Goal: Task Accomplishment & Management: Manage account settings

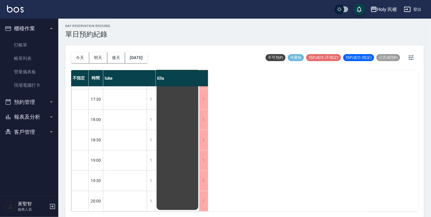
scroll to position [205, 0]
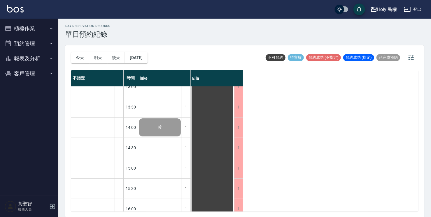
scroll to position [205, 0]
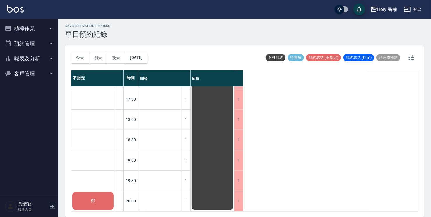
click at [85, 200] on div "鄭" at bounding box center [92, 201] width 43 height 20
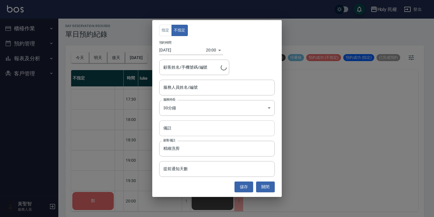
type input "鄭/0939837527/"
click at [187, 86] on div "服務人員姓名/編號 服務人員姓名/編號" at bounding box center [216, 87] width 115 height 15
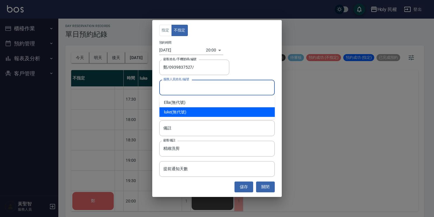
click at [191, 114] on div "luke (無代號)" at bounding box center [216, 113] width 115 height 10
type input "luke(無代號)"
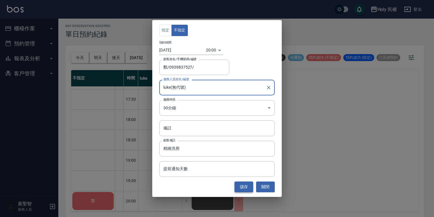
click at [239, 191] on button "儲存" at bounding box center [243, 187] width 19 height 11
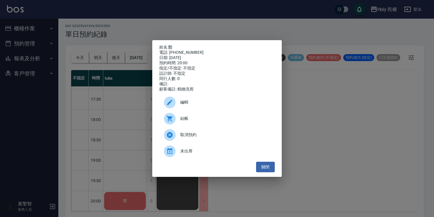
click at [190, 125] on div "結帳" at bounding box center [216, 119] width 115 height 16
click at [269, 170] on button "關閉" at bounding box center [265, 167] width 19 height 11
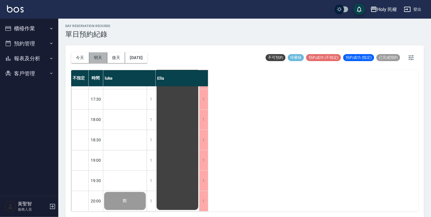
click at [100, 60] on button "明天" at bounding box center [98, 57] width 18 height 11
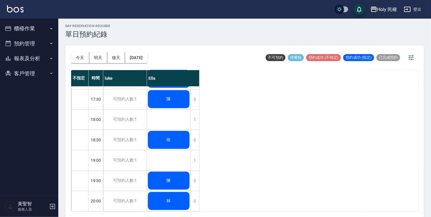
click at [293, 116] on div "不指定 時間 luke Ella 12:30 13:00 13:30 14:00 14:30 15:00 15:30 16:00 16:30 17:00 17…" at bounding box center [244, 141] width 347 height 142
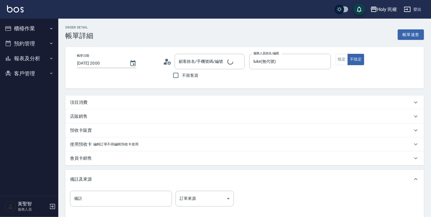
type input "[DATE] 20:00"
type input "luke(無代號)"
type input "鄭/0939837527/"
click at [162, 101] on div "項目消費" at bounding box center [241, 103] width 342 height 6
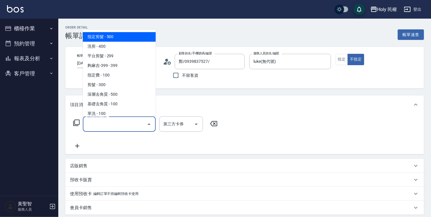
click at [102, 122] on input "服務名稱/代號" at bounding box center [114, 124] width 59 height 10
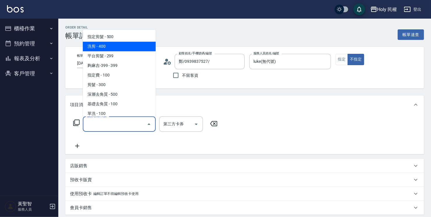
click at [105, 45] on span "洗剪 - 400" at bounding box center [119, 47] width 73 height 10
type input "洗剪(3)"
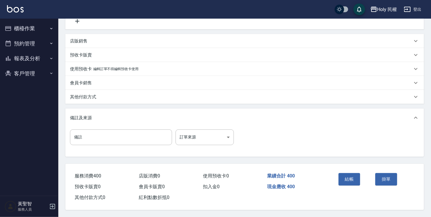
scroll to position [127, 0]
click at [354, 177] on button "結帳" at bounding box center [349, 179] width 22 height 12
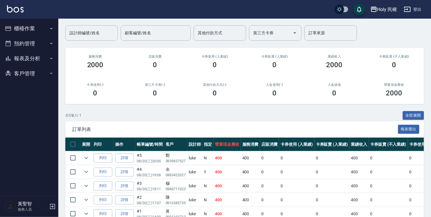
scroll to position [73, 0]
